Goal: Answer question/provide support: Share knowledge or assist other users

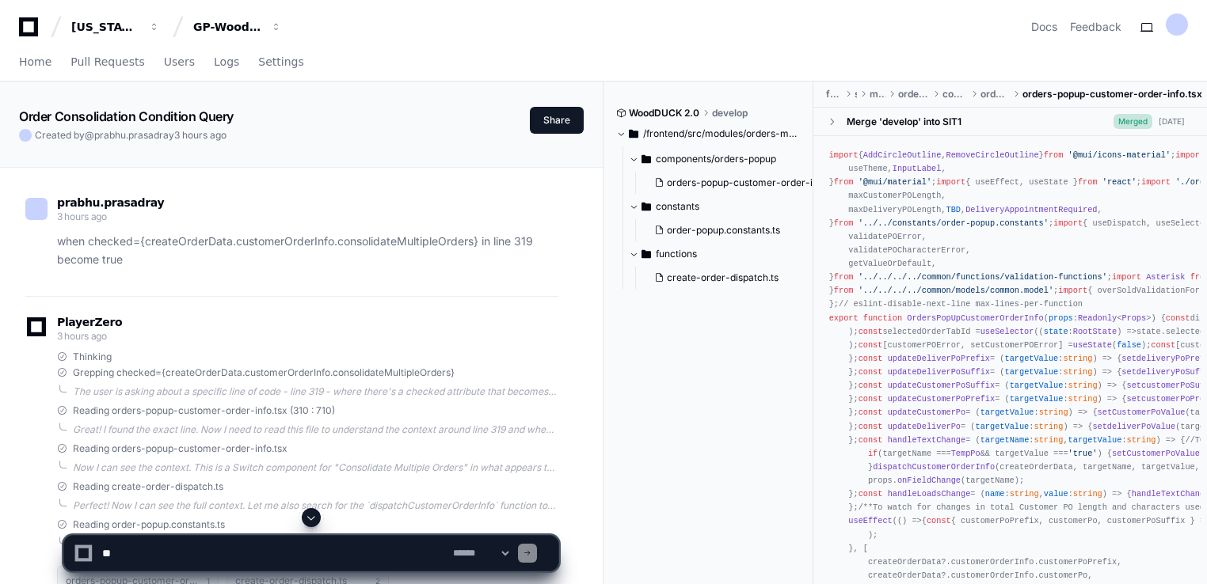
click at [348, 287] on div "prabhu.prasadray 3 hours ago when checked={createOrderData.customerOrderInfo.co…" at bounding box center [291, 236] width 533 height 119
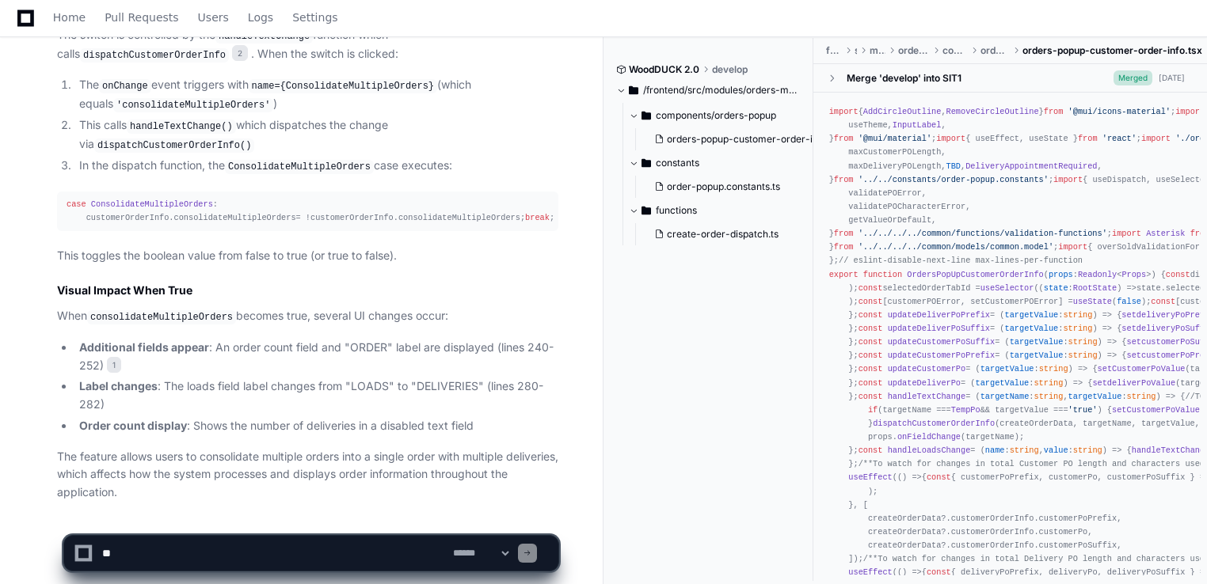
scroll to position [728, 0]
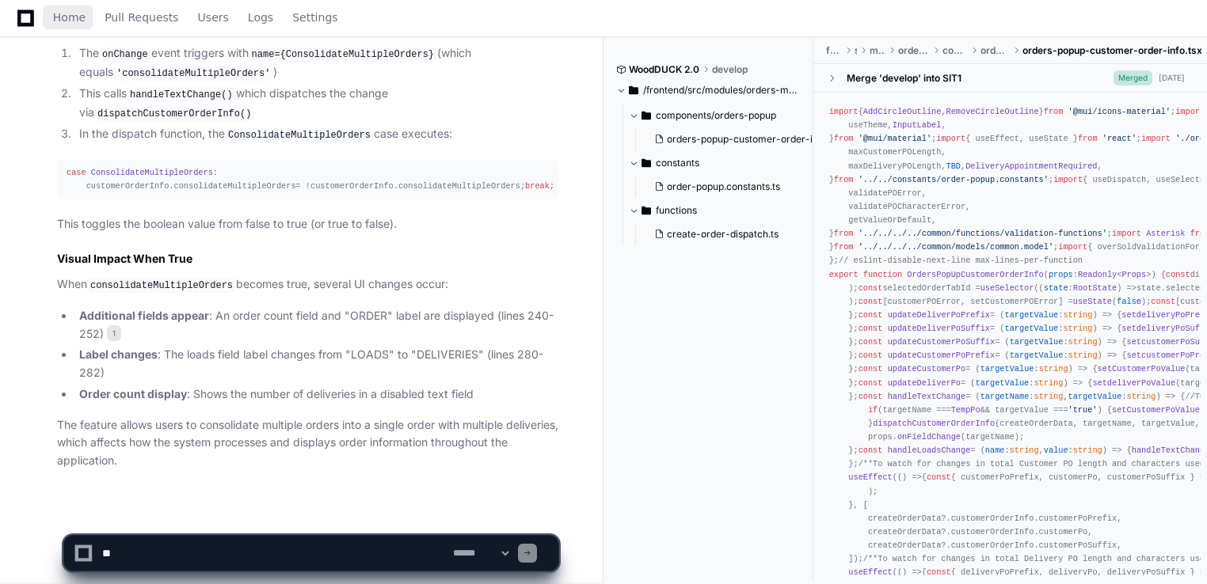
click at [22, 16] on icon at bounding box center [25, 18] width 17 height 19
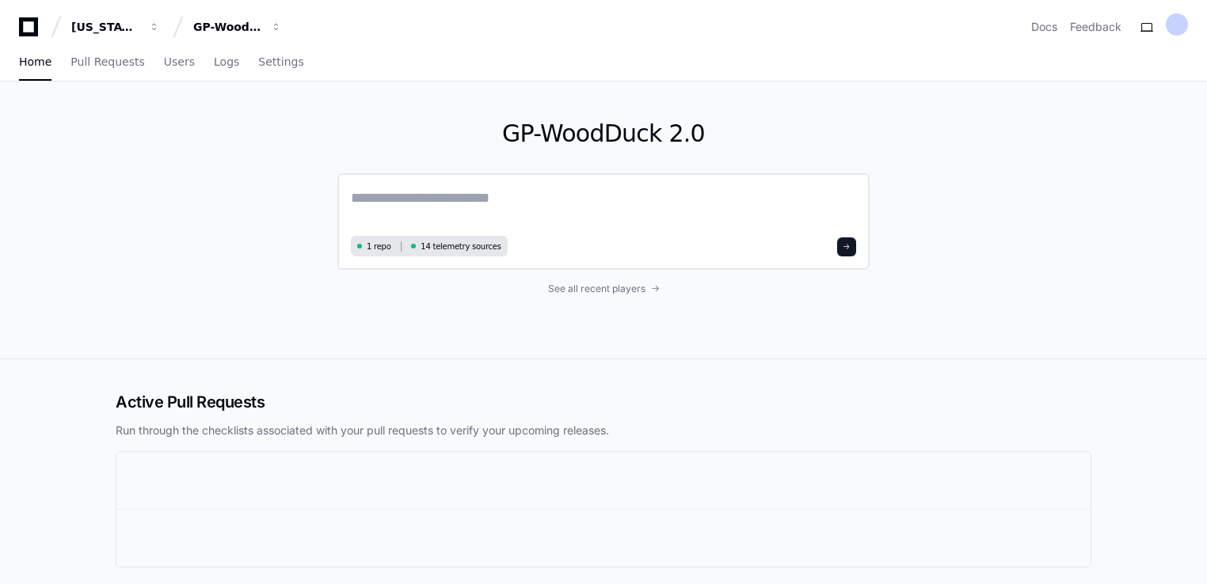
click at [439, 198] on textarea at bounding box center [603, 209] width 505 height 44
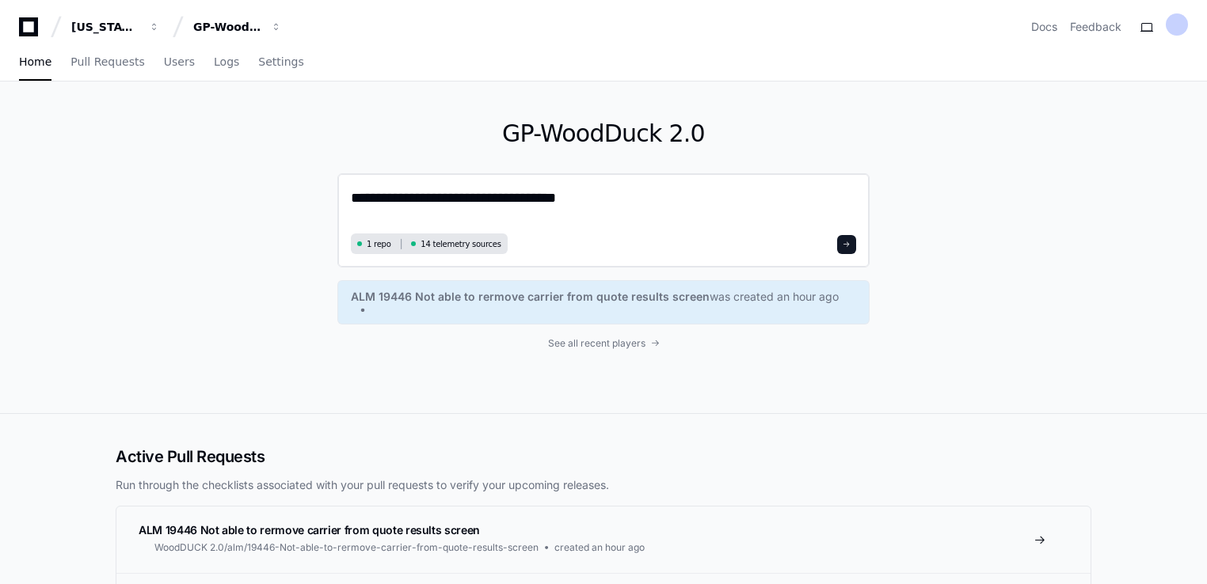
click at [544, 201] on textarea "**********" at bounding box center [603, 208] width 505 height 42
paste textarea "**********"
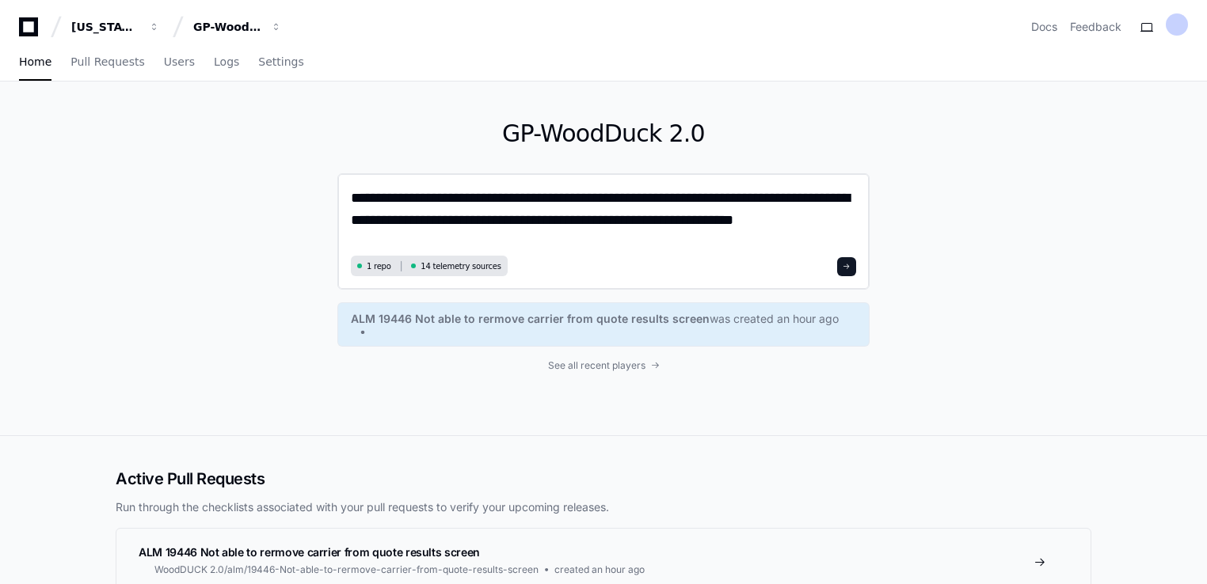
type textarea "**********"
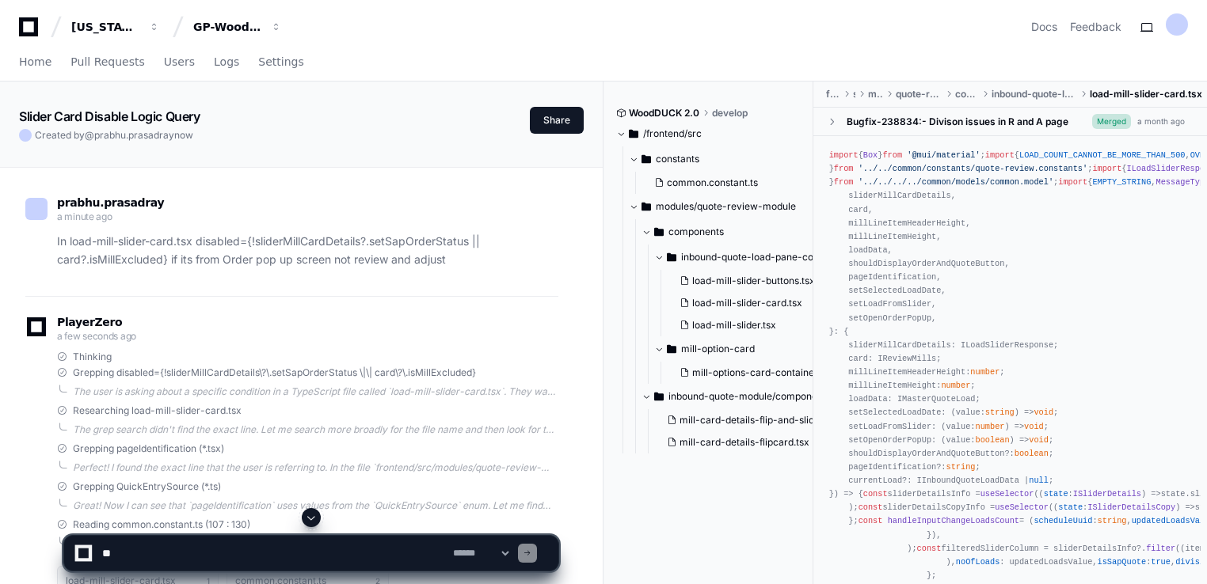
click at [393, 318] on div "PlayerZero a few seconds ago" at bounding box center [291, 331] width 533 height 27
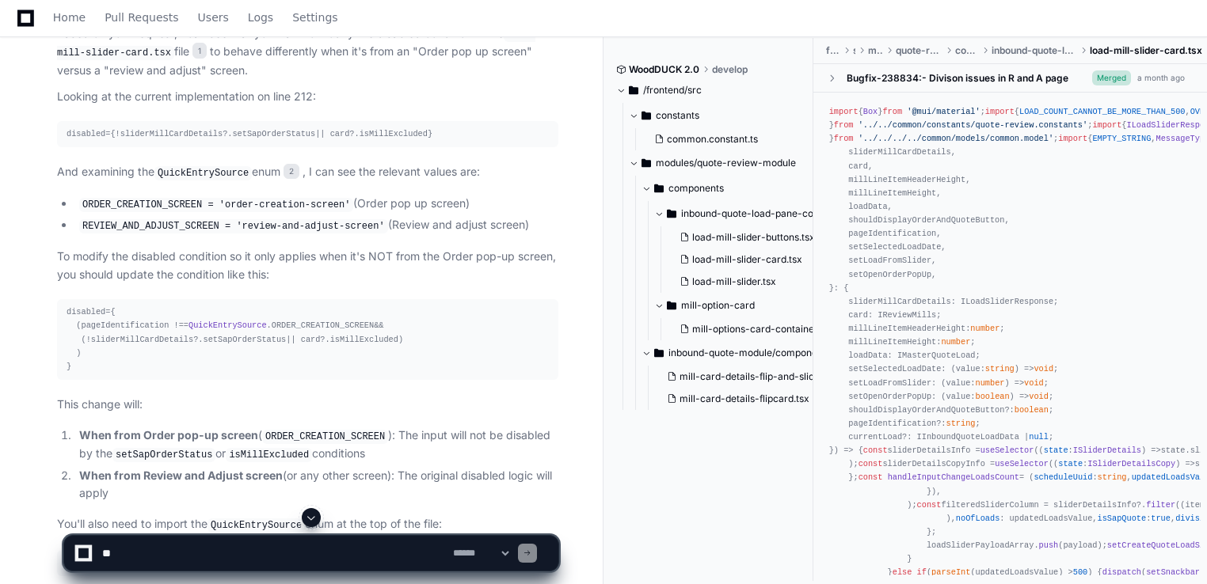
scroll to position [665, 0]
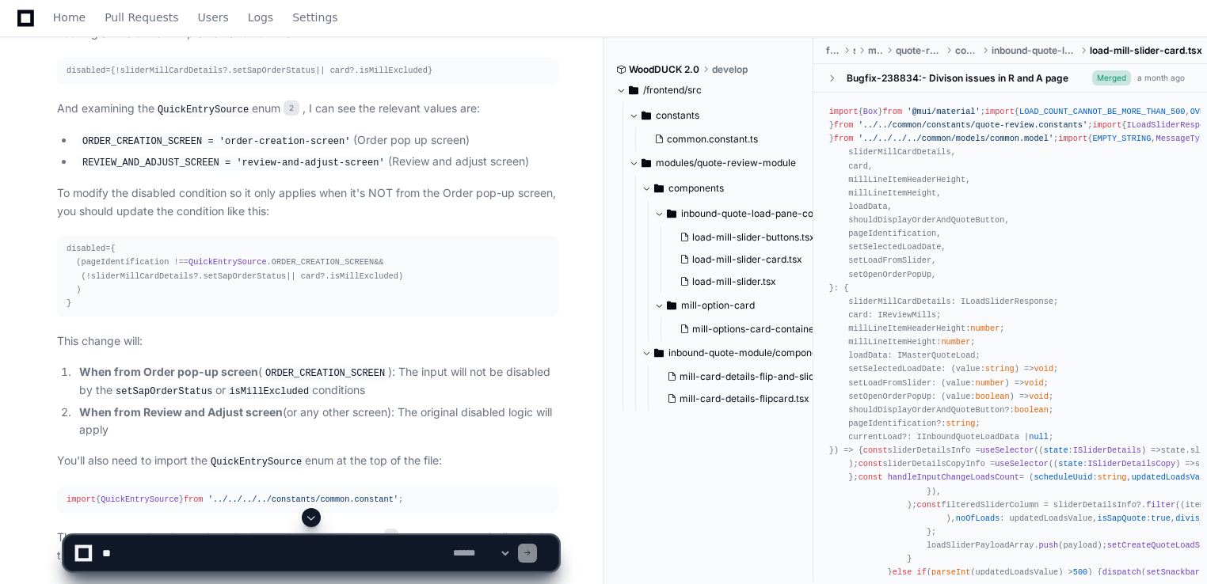
click at [108, 245] on div "disabled={ (pageIdentification !== QuickEntrySource . ORDER_CREATION_SCREEN && …" at bounding box center [308, 276] width 482 height 68
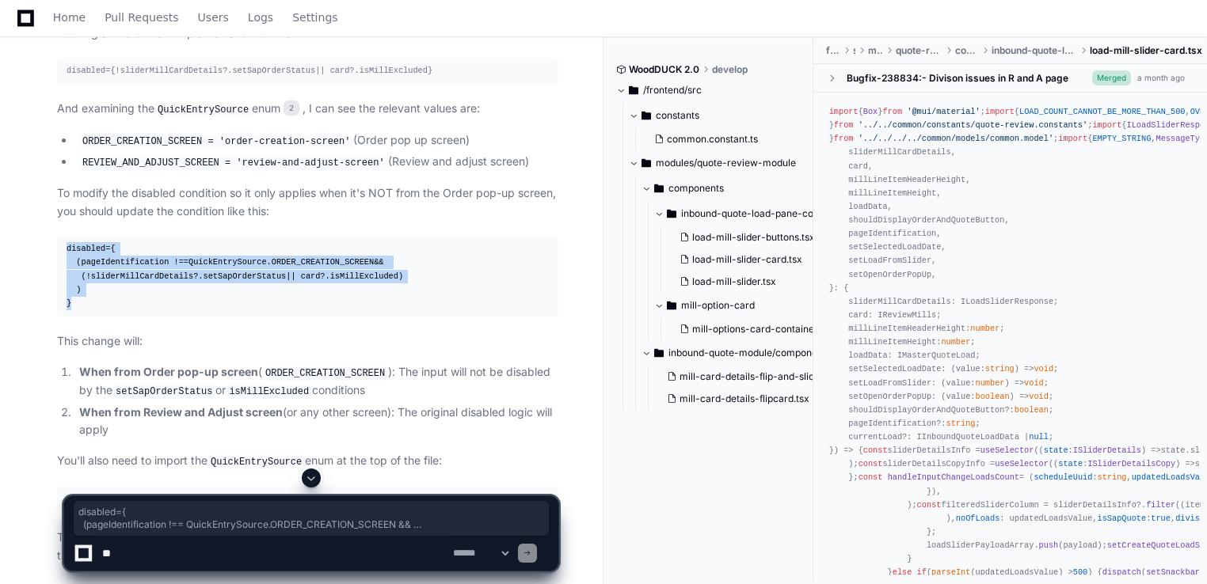
drag, startPoint x: 76, startPoint y: 302, endPoint x: 62, endPoint y: 246, distance: 57.2
click at [62, 246] on pre "disabled={ (pageIdentification !== QuickEntrySource . ORDER_CREATION_SCREEN && …" at bounding box center [307, 276] width 501 height 81
copy div "disabled={ (pageIdentification !== QuickEntrySource . ORDER_CREATION_SCREEN && …"
click at [54, 19] on span "Home" at bounding box center [69, 18] width 32 height 10
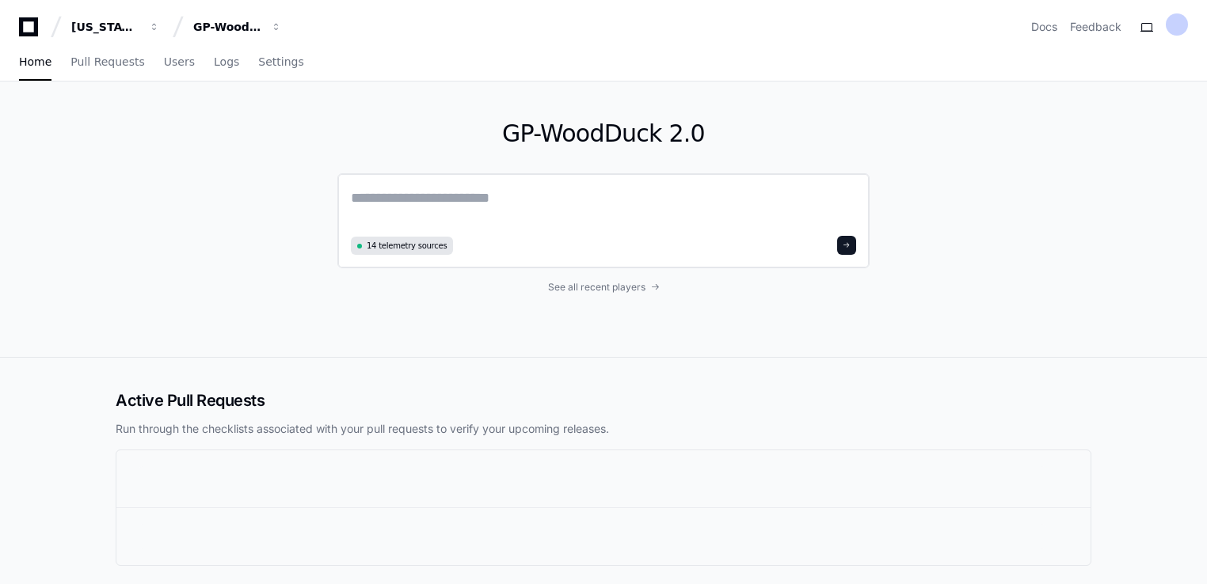
click at [424, 199] on textarea at bounding box center [603, 209] width 505 height 44
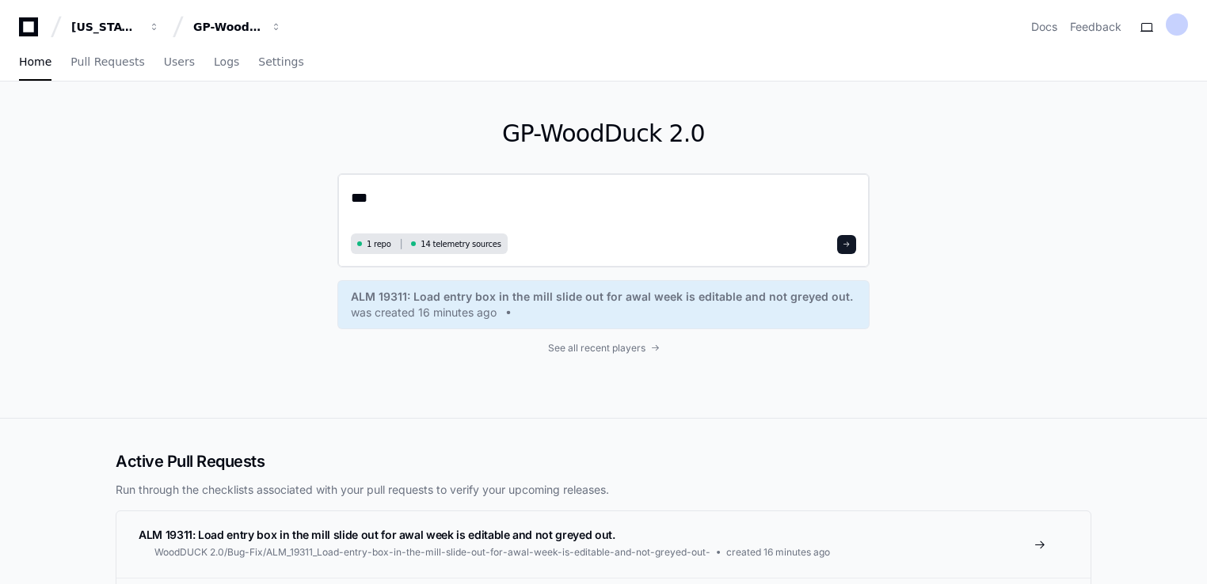
paste textarea "**********"
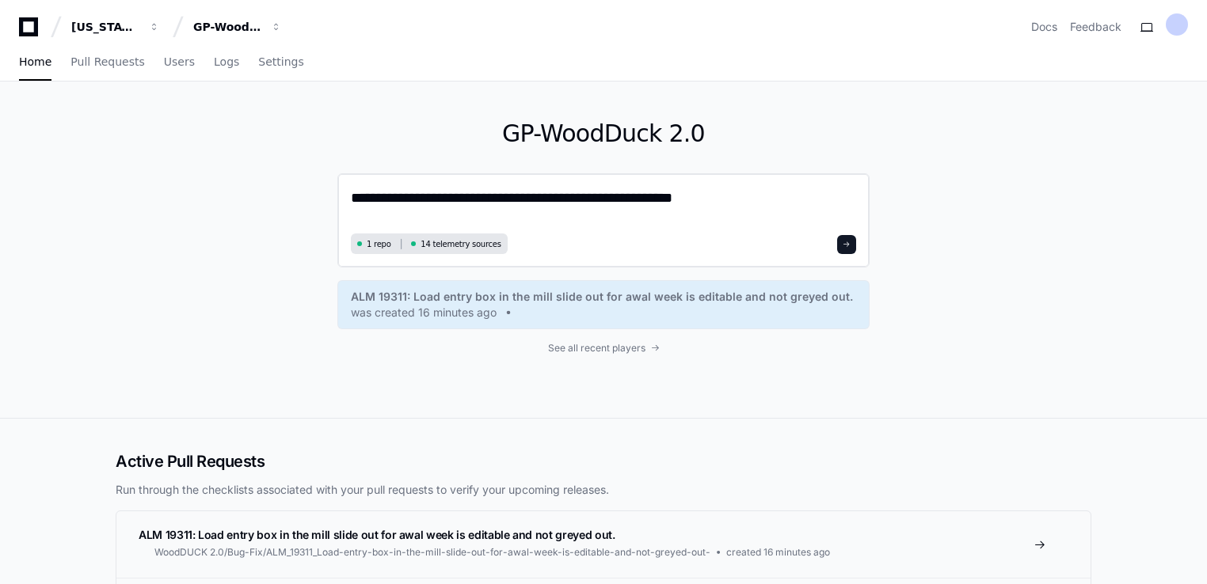
click at [713, 197] on textarea "**********" at bounding box center [603, 208] width 505 height 42
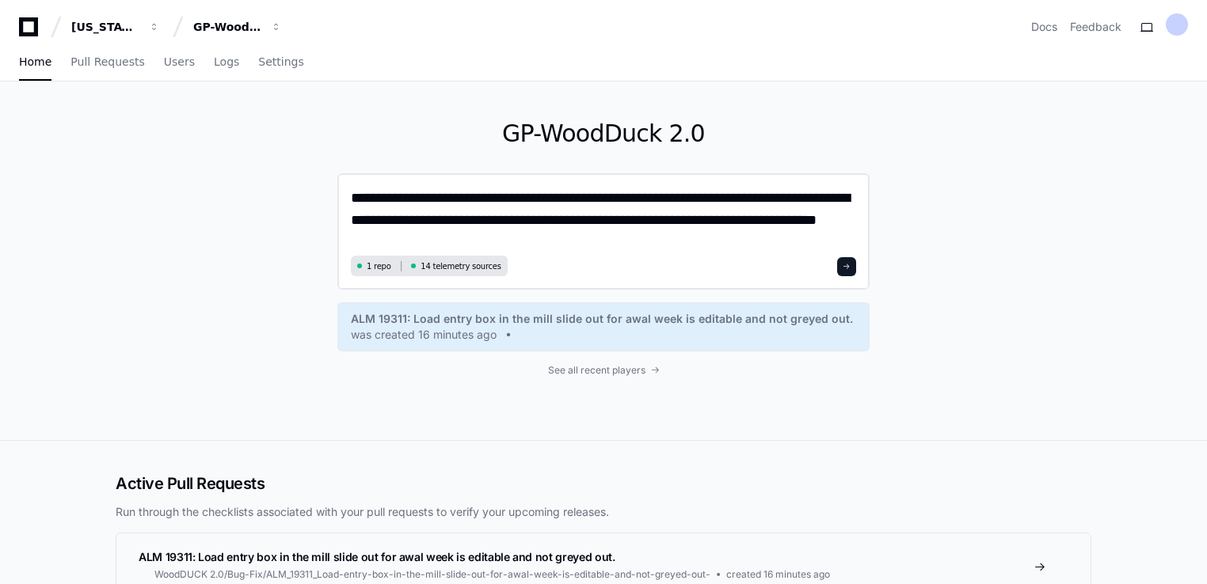
type textarea "**********"
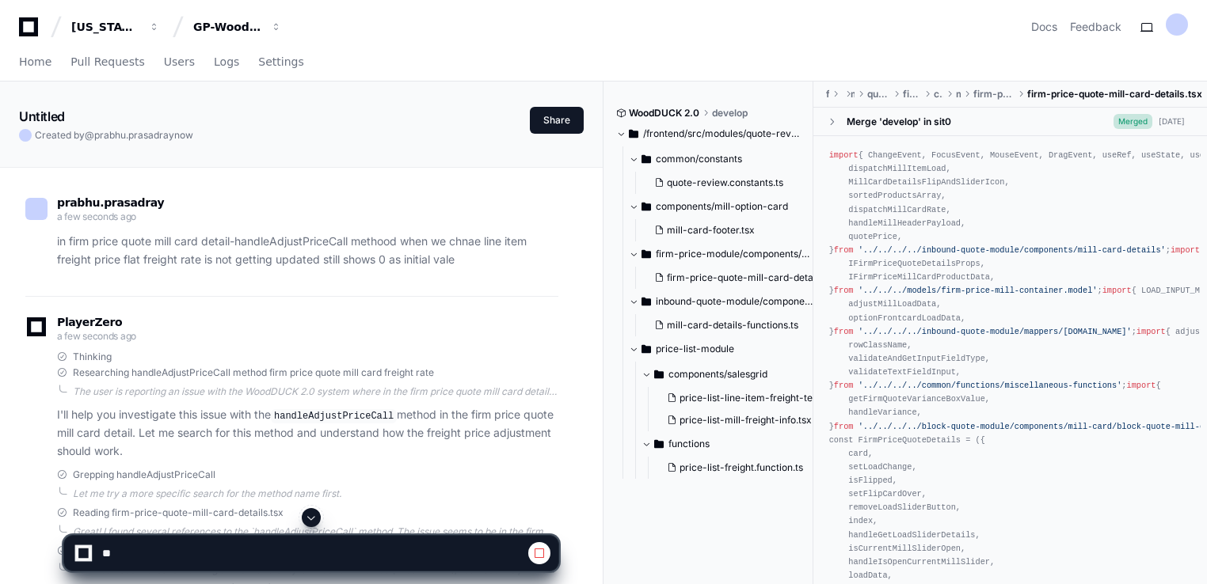
click at [335, 340] on div "PlayerZero a few seconds ago" at bounding box center [291, 331] width 533 height 27
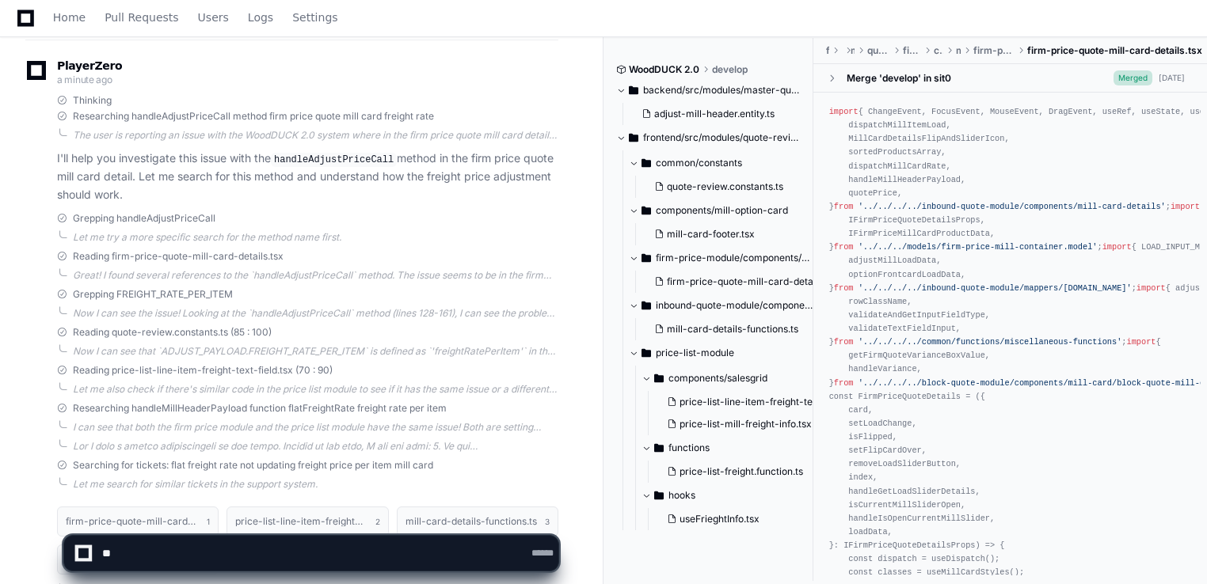
scroll to position [317, 0]
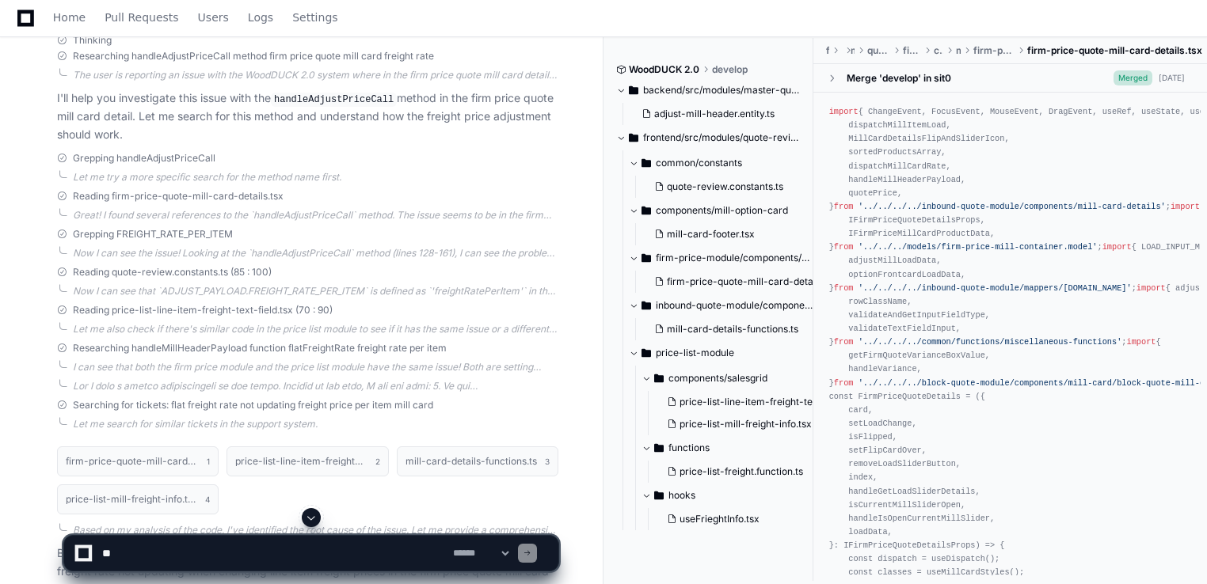
click at [412, 261] on div "PlayerZero a minute ago Thinking Researching handleAdjustPriceCall method firm …" at bounding box center [291, 457] width 533 height 956
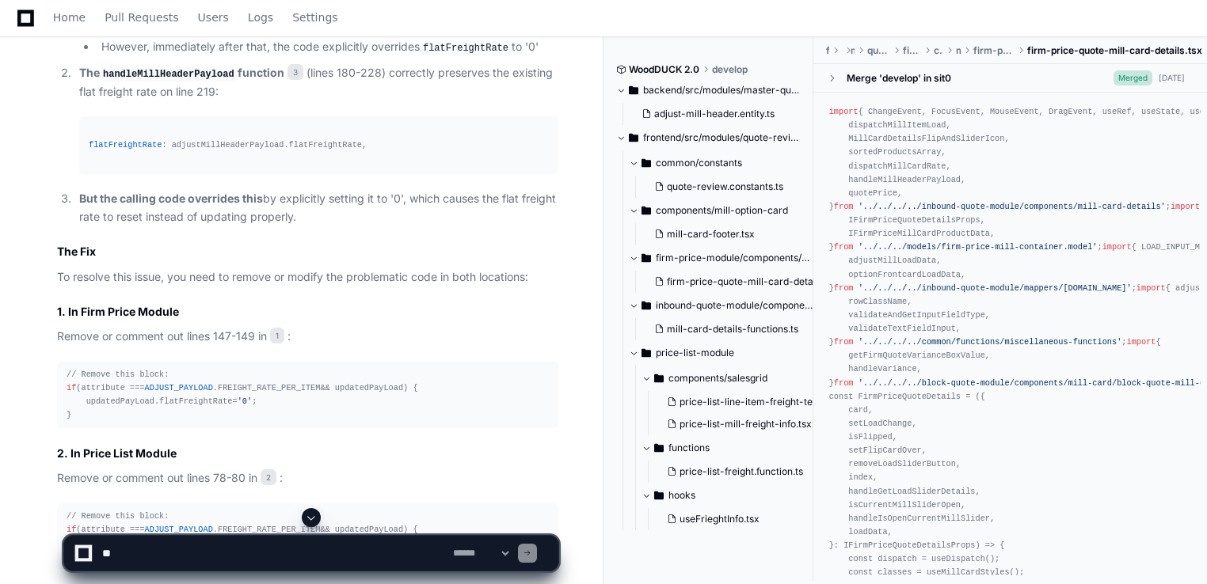
scroll to position [1235, 0]
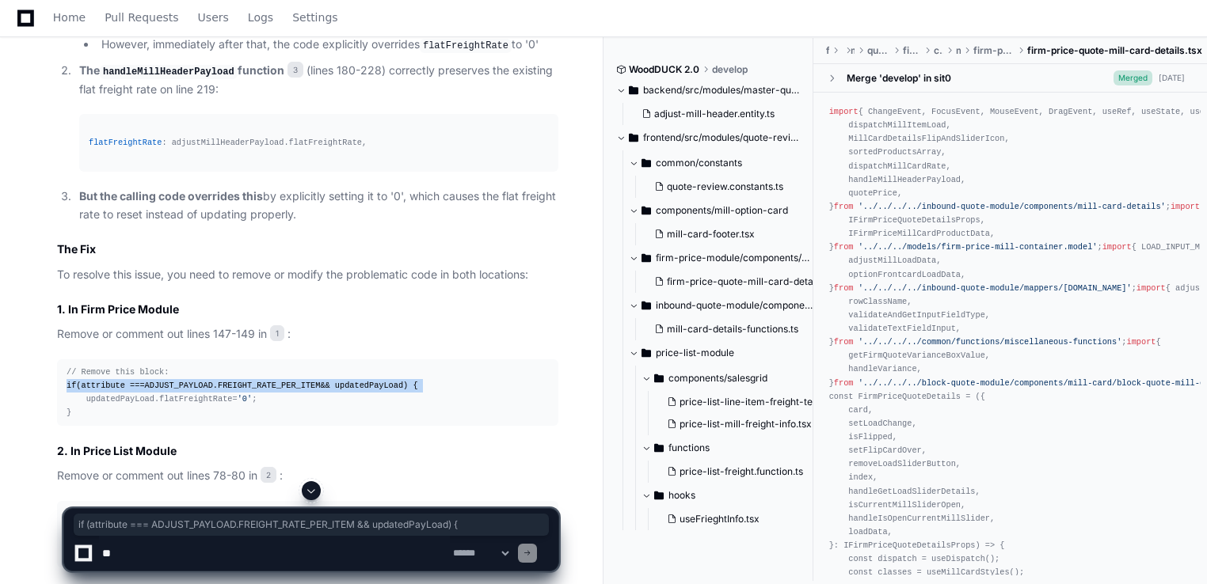
drag, startPoint x: 413, startPoint y: 384, endPoint x: 66, endPoint y: 382, distance: 347.6
click at [66, 382] on pre "// Remove this block: if (attribute === ADJUST_PAYLOAD . FREIGHT_RATE_PER_ITEM …" at bounding box center [307, 392] width 501 height 67
copy div "if (attribute === ADJUST_PAYLOAD . FREIGHT_RATE_PER_ITEM && updatedPayLoad) {"
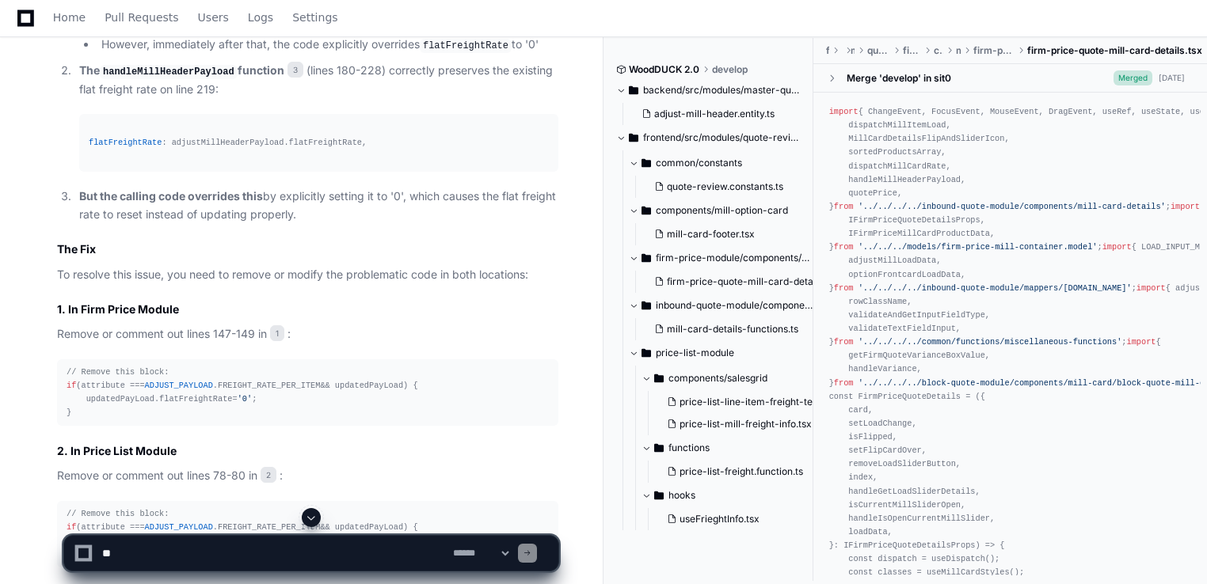
click at [127, 562] on textarea at bounding box center [274, 553] width 351 height 35
paste textarea "**********"
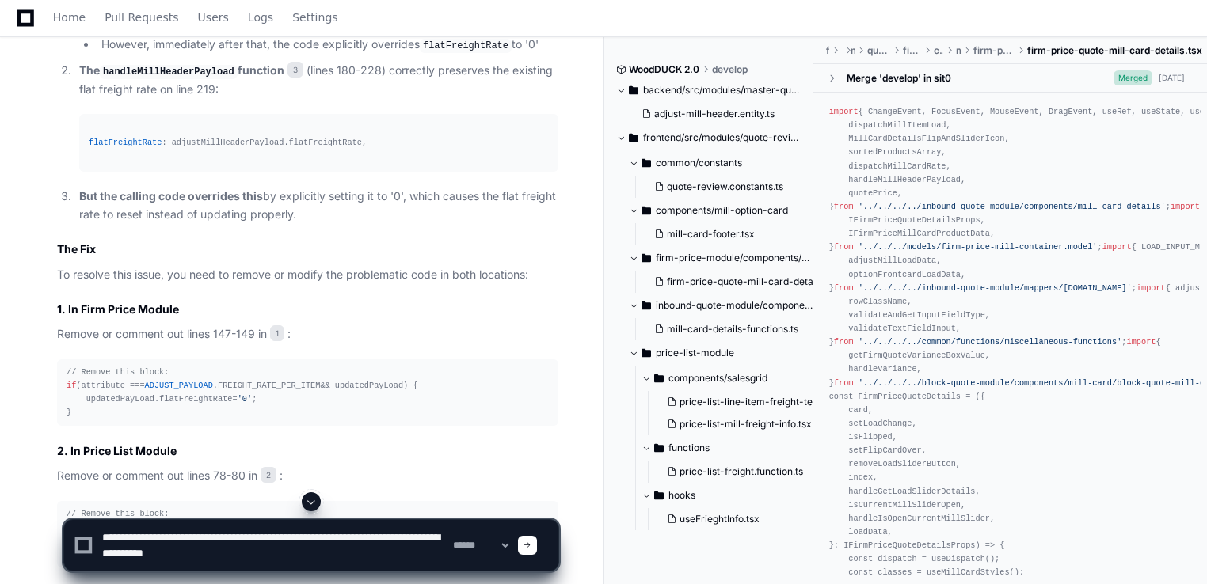
click at [273, 557] on textarea at bounding box center [274, 545] width 351 height 51
paste textarea "**********"
type textarea "**********"
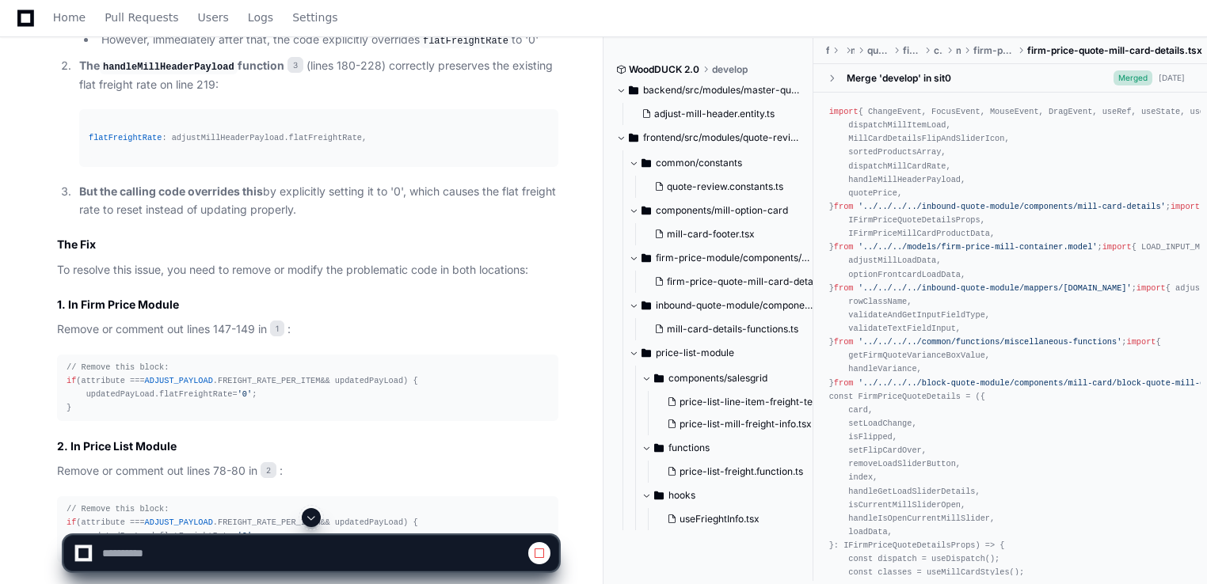
click at [310, 516] on span at bounding box center [311, 518] width 13 height 13
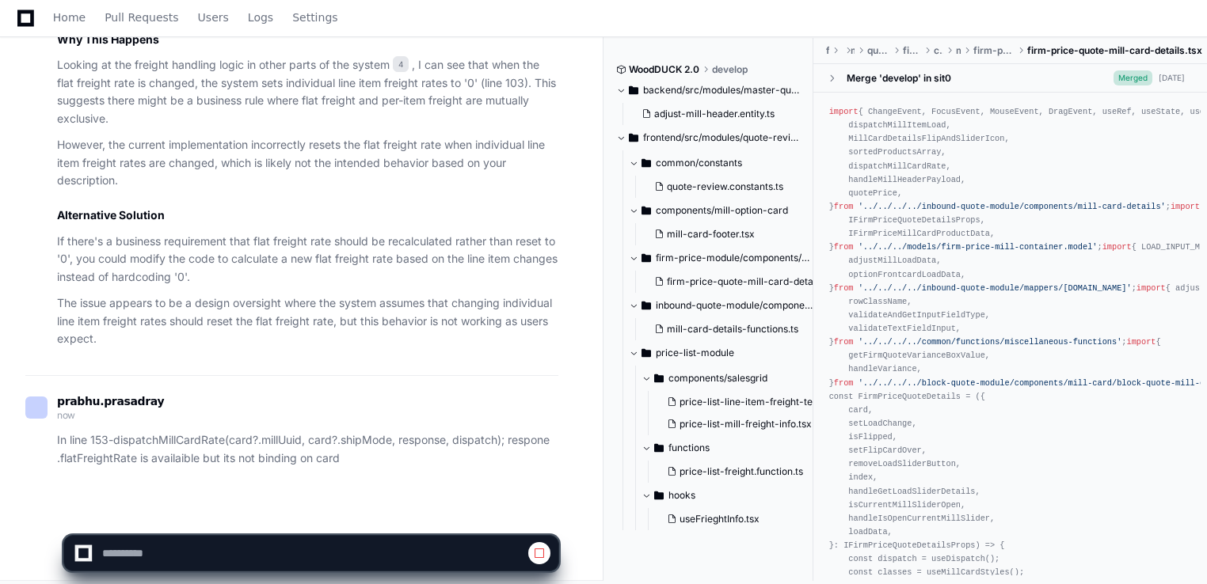
scroll to position [1793, 0]
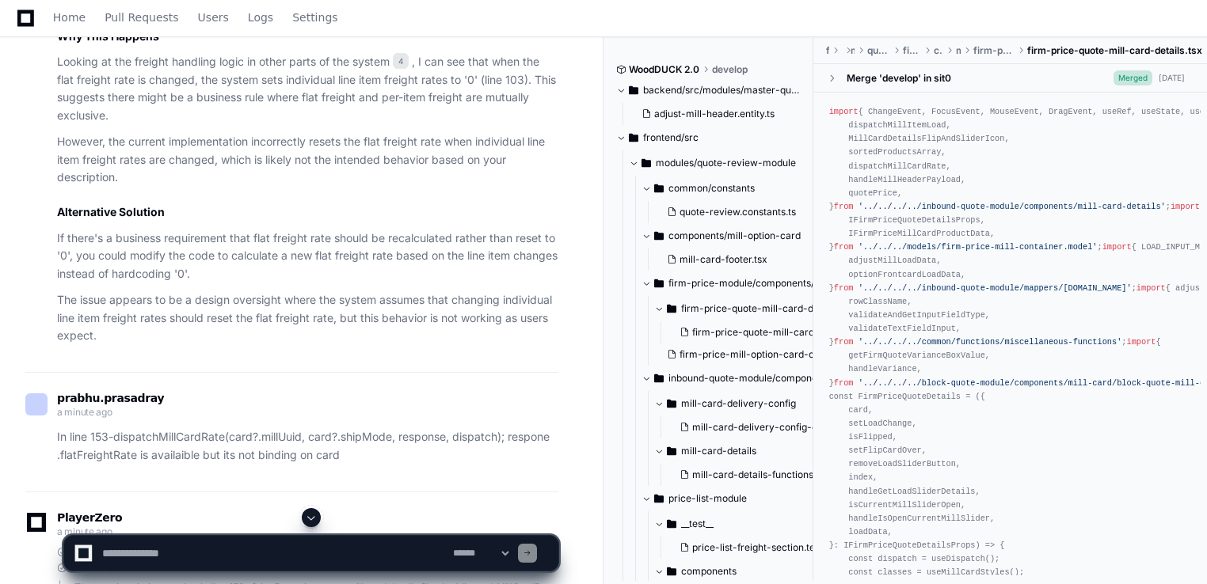
click at [290, 395] on div "prabhu.prasadray a minute ago" at bounding box center [291, 407] width 533 height 27
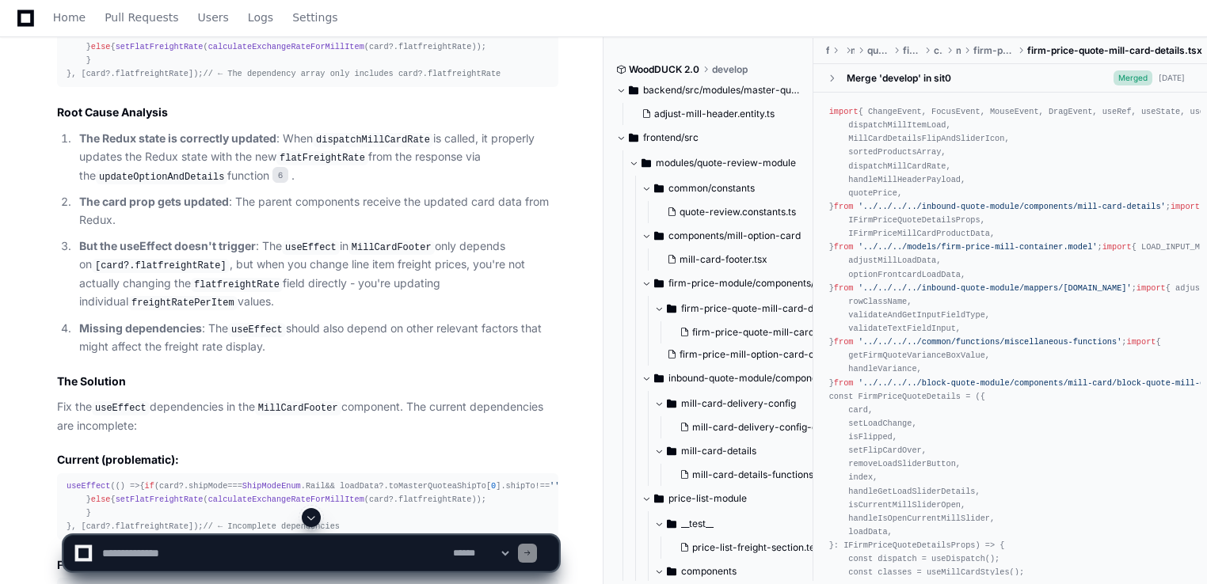
scroll to position [3060, 0]
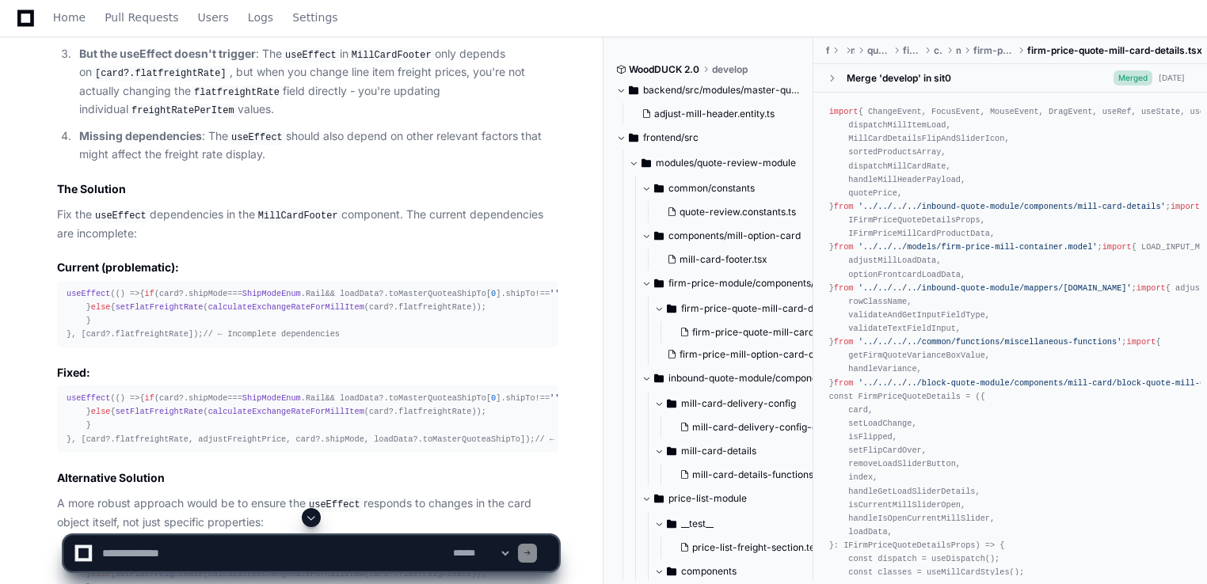
click at [298, 223] on code "MillCardFooter" at bounding box center [298, 216] width 86 height 14
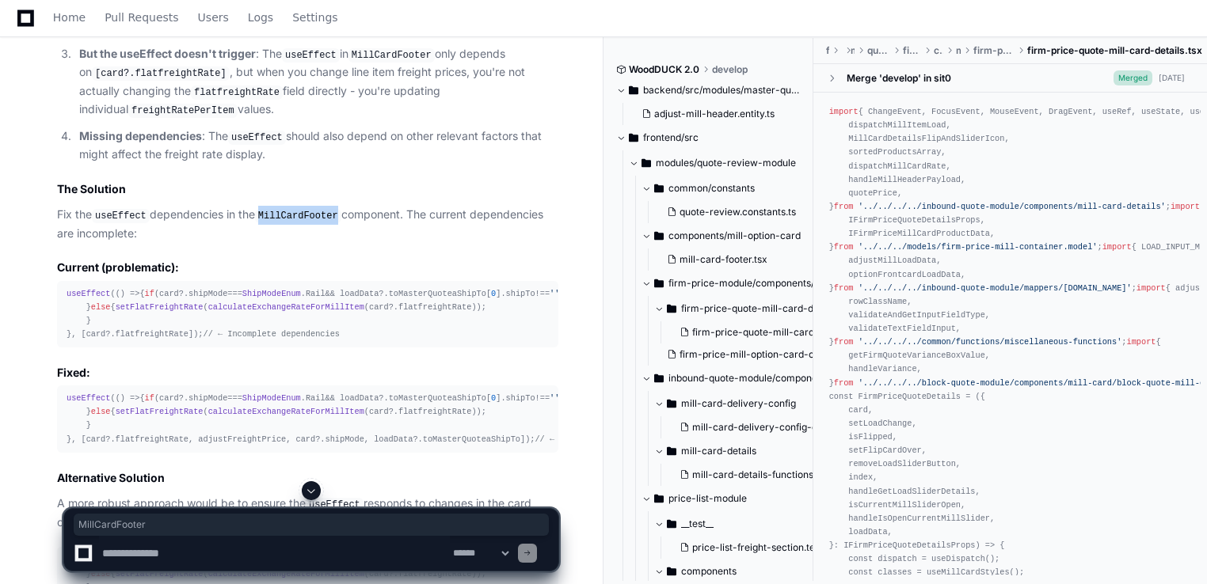
click at [298, 223] on code "MillCardFooter" at bounding box center [298, 216] width 86 height 14
copy code "MillCardFooter"
drag, startPoint x: 194, startPoint y: 388, endPoint x: 64, endPoint y: 383, distance: 129.9
click at [64, 348] on pre "useEffect ( () => { if (card?. shipMode === ShipModeEnum . Rail && loadData?. t…" at bounding box center [307, 314] width 501 height 67
copy div "}, [card?. flatfreightRate ]);"
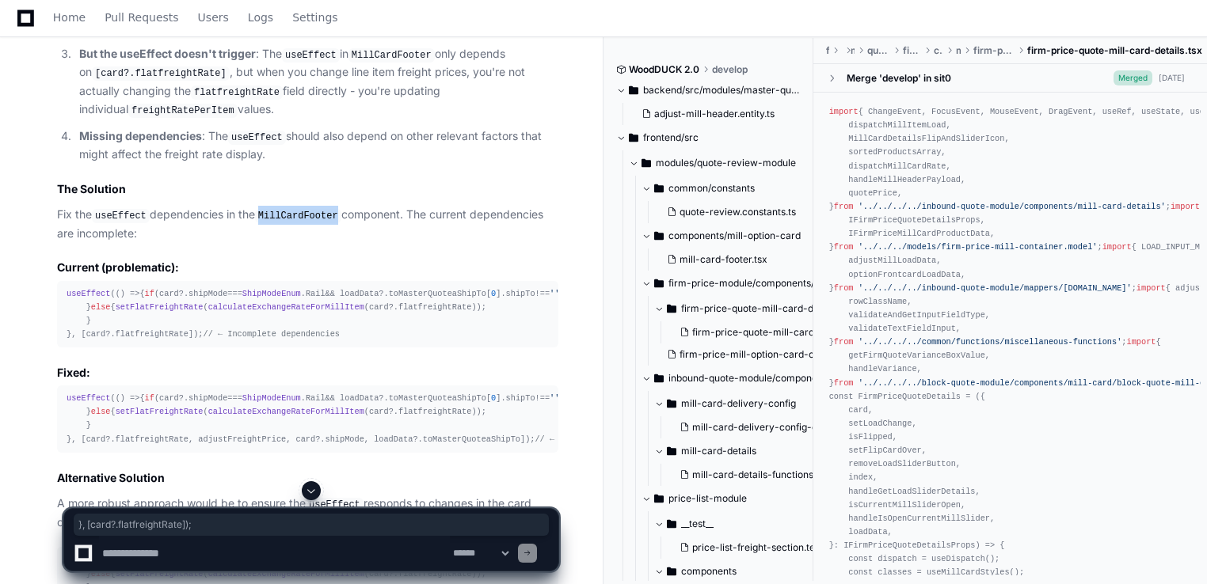
click at [101, 342] on div "useEffect ( () => { if (card?. shipMode === ShipModeEnum . Rail && loadData?. t…" at bounding box center [308, 314] width 482 height 55
drag, startPoint x: 83, startPoint y: 382, endPoint x: 177, endPoint y: 386, distance: 94.3
click at [177, 342] on div "useEffect ( () => { if (card?. shipMode === ShipModeEnum . Rail && loadData?. t…" at bounding box center [308, 314] width 482 height 55
copy div "card?. flatfreightRate"
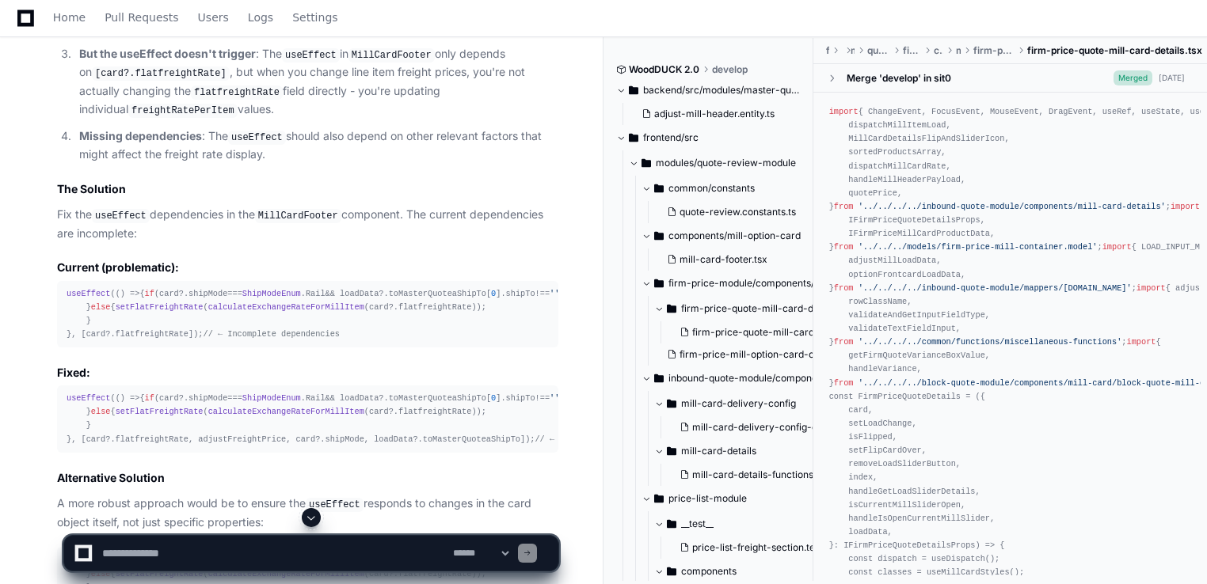
click at [249, 348] on pre "useEffect ( () => { if (card?. shipMode === ShipModeEnum . Rail && loadData?. t…" at bounding box center [307, 314] width 501 height 67
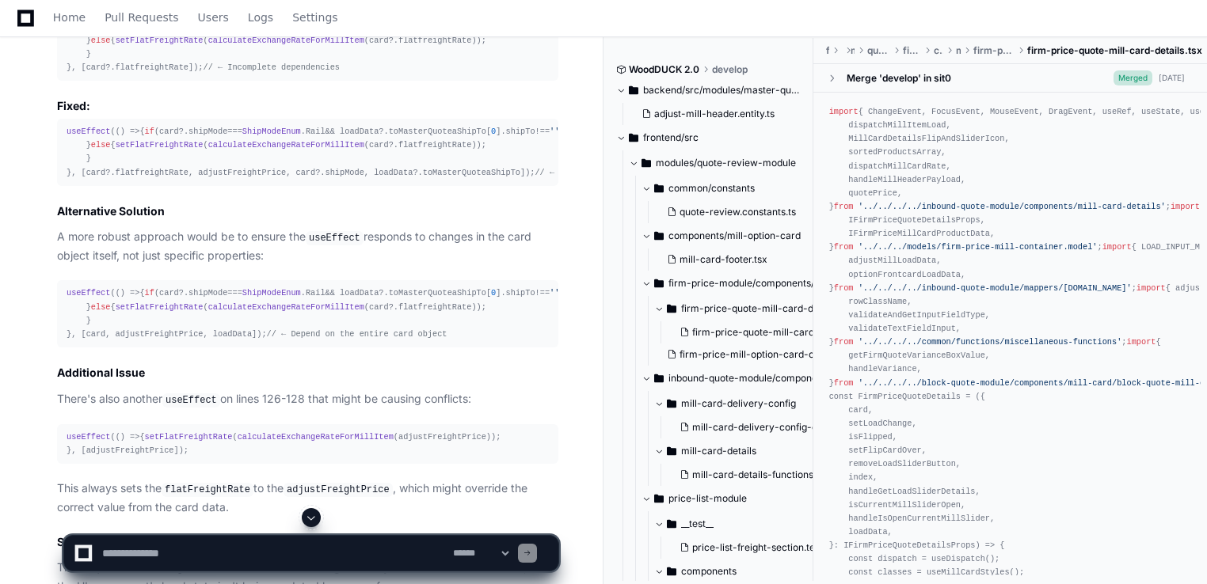
scroll to position [3376, 0]
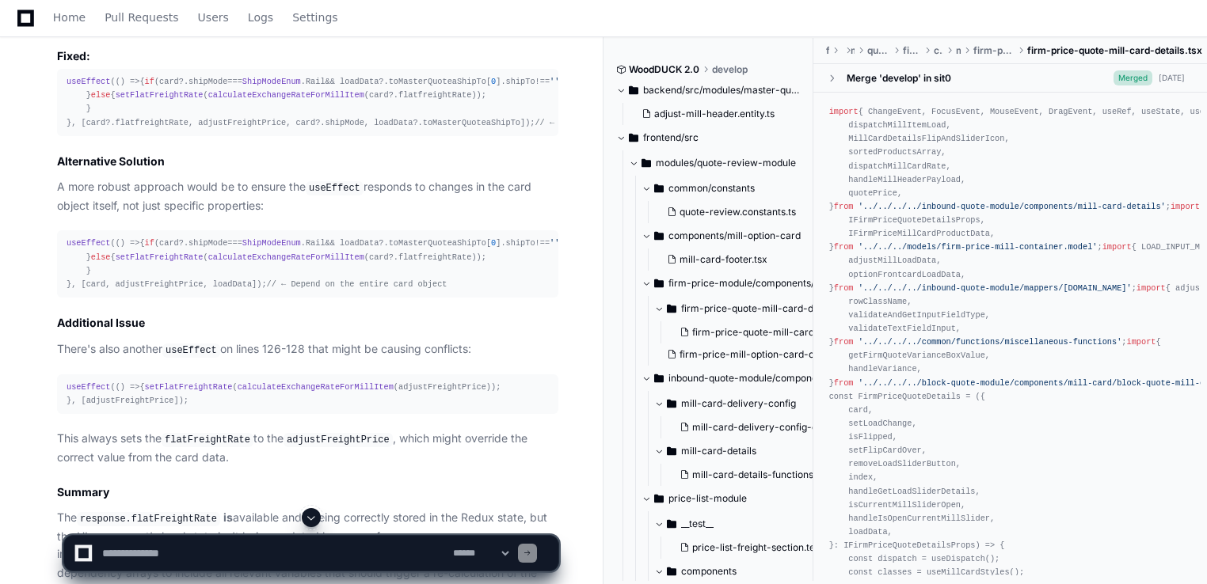
click at [218, 130] on div "useEffect ( () => { if (card?. shipMode === ShipModeEnum . Rail && loadData?. t…" at bounding box center [308, 102] width 482 height 55
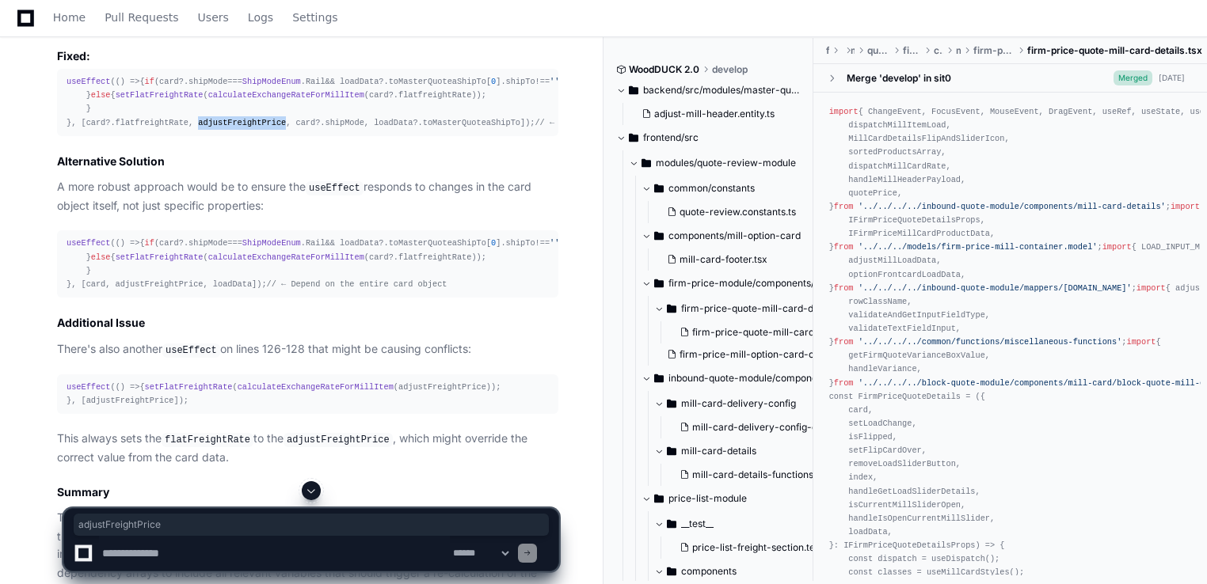
click at [218, 130] on div "useEffect ( () => { if (card?. shipMode === ShipModeEnum . Rail && loadData?. t…" at bounding box center [308, 102] width 482 height 55
copy div "adjustFreightPrice"
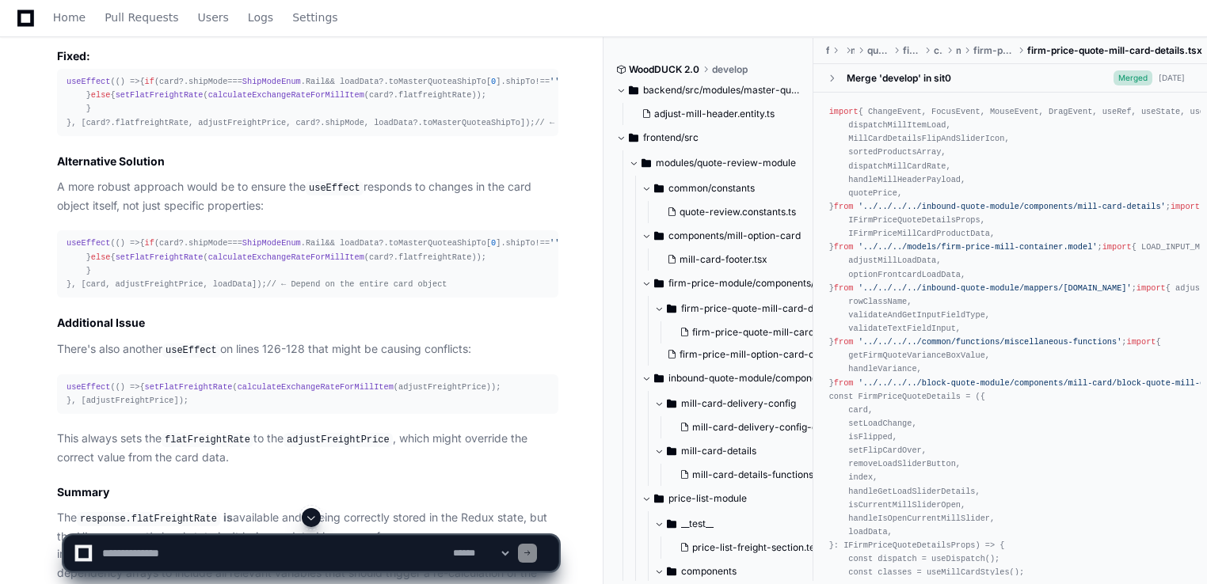
click at [317, 289] on span "// ← Depend on the entire card object" at bounding box center [357, 285] width 181 height 10
click at [215, 291] on div "useEffect ( () => { if (card?. shipMode === ShipModeEnum . Rail && loadData?. t…" at bounding box center [308, 264] width 482 height 55
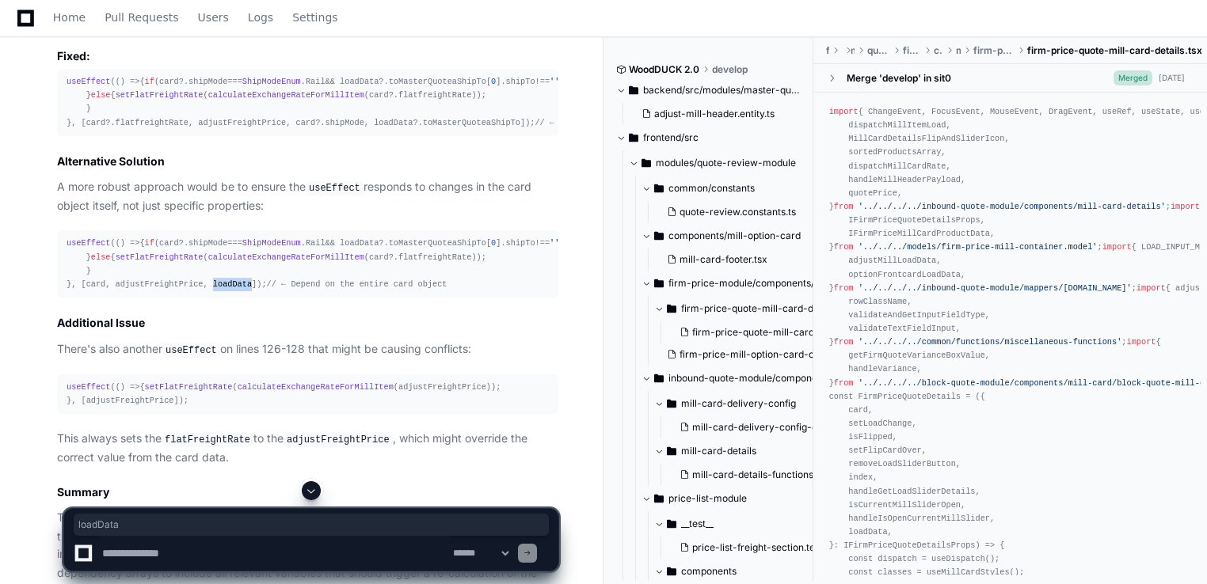
click at [215, 291] on div "useEffect ( () => { if (card?. shipMode === ShipModeEnum . Rail && loadData?. t…" at bounding box center [308, 264] width 482 height 55
copy div "loadData"
